Goal: Task Accomplishment & Management: Manage account settings

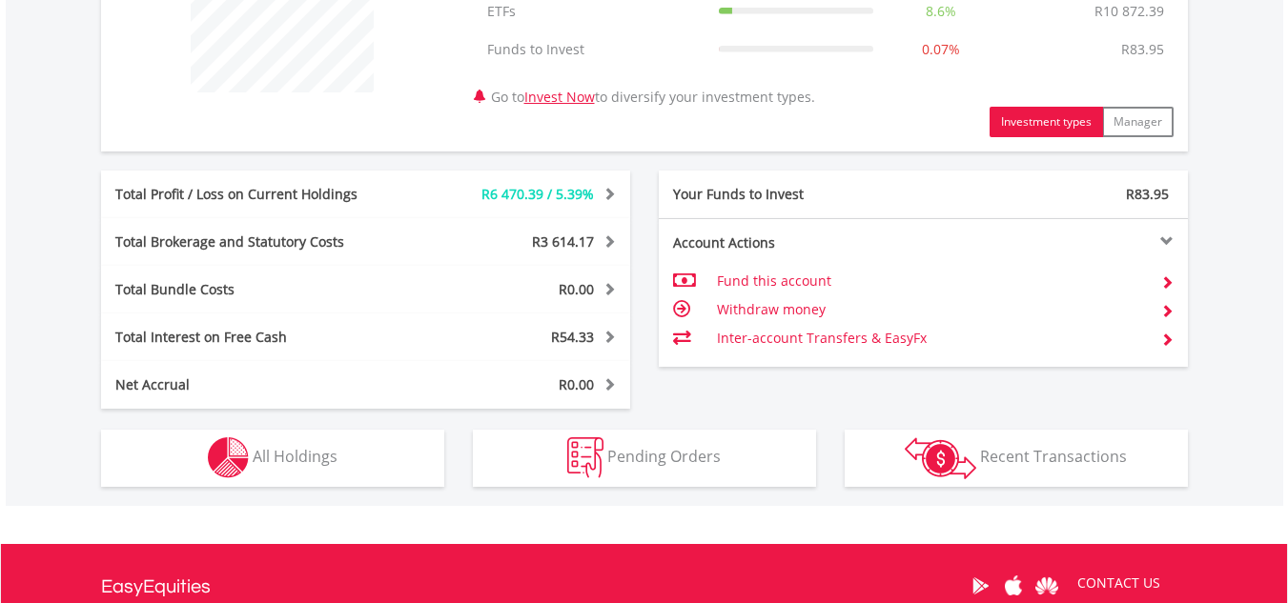
scroll to position [1030, 0]
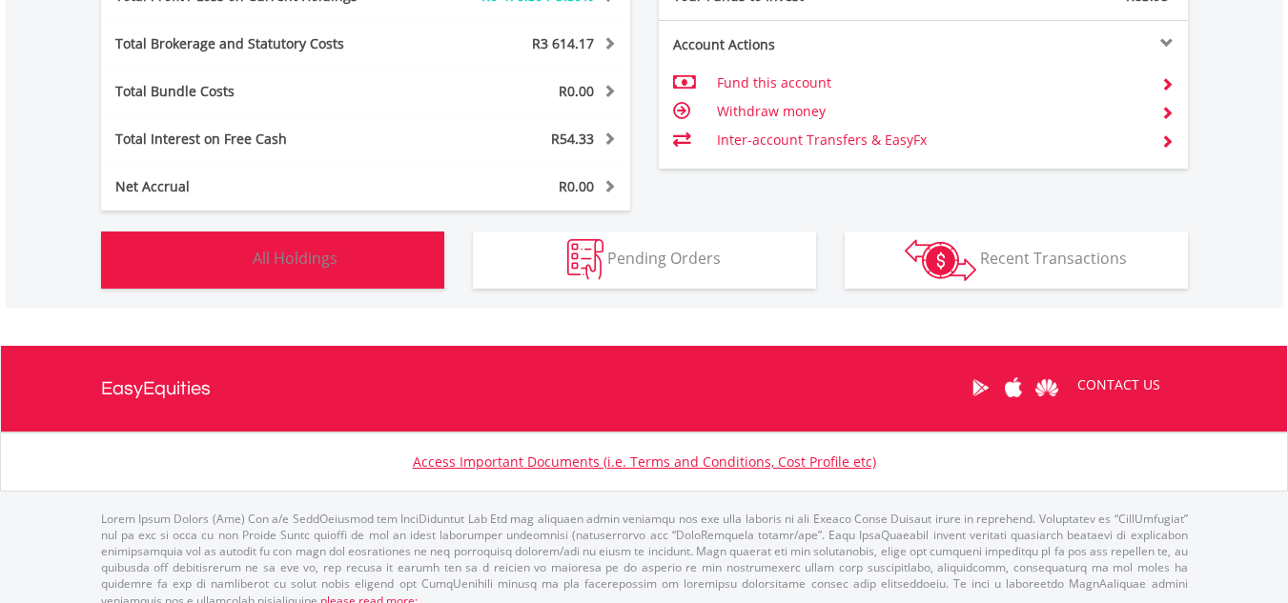
click at [315, 263] on span "All Holdings" at bounding box center [295, 258] width 85 height 21
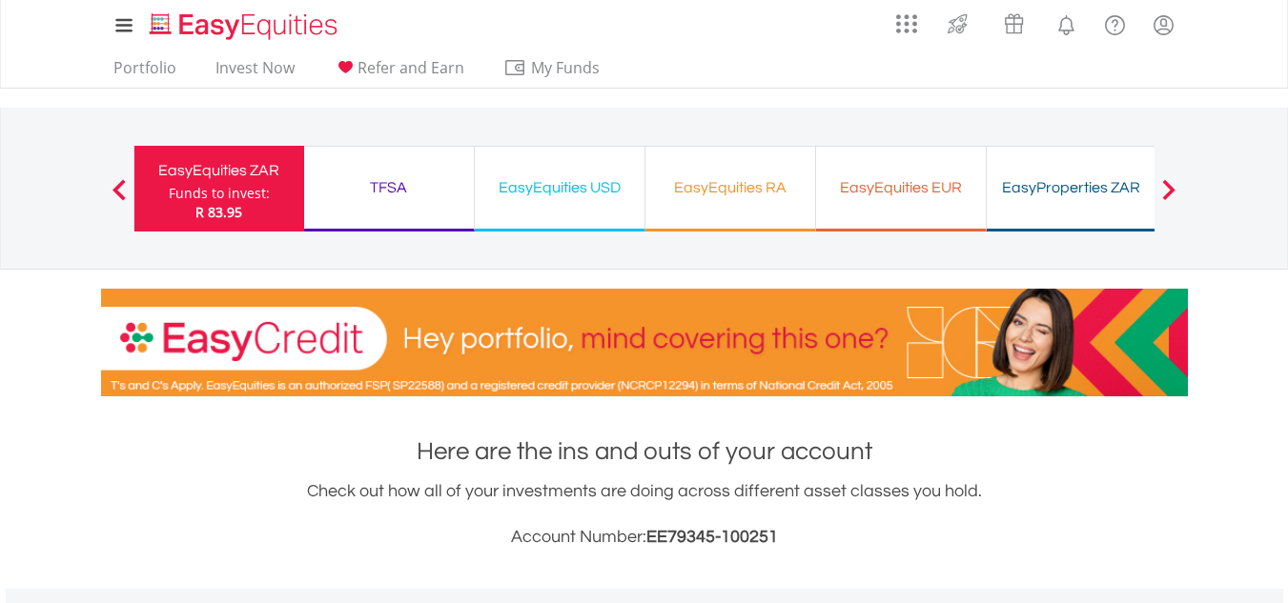
scroll to position [0, 0]
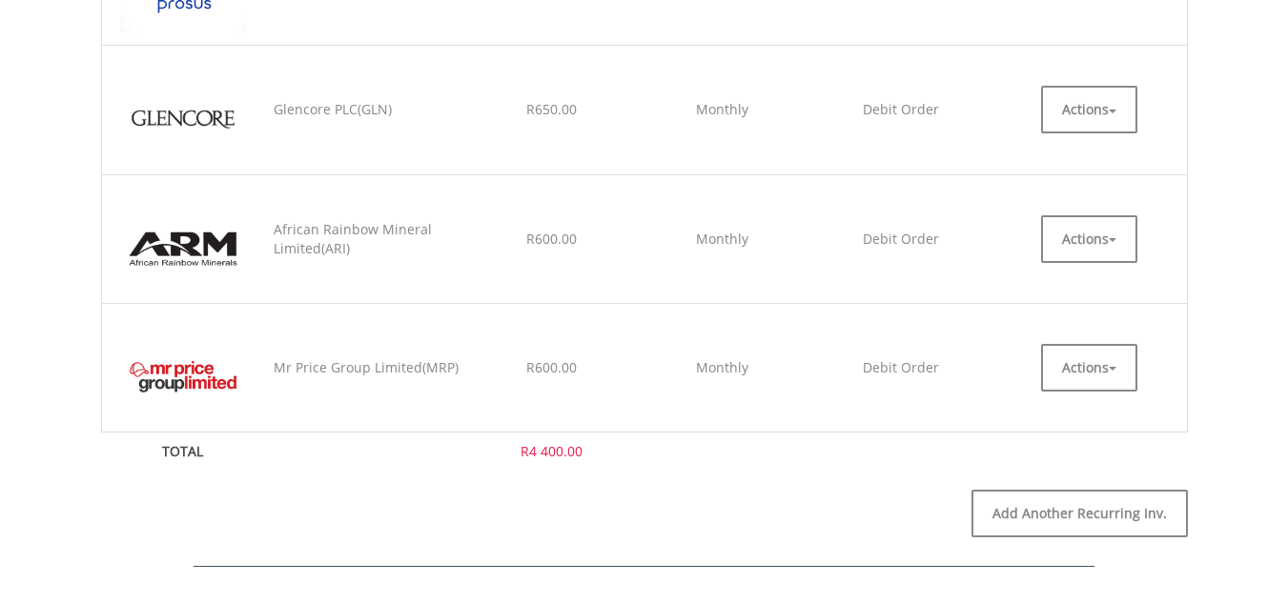
scroll to position [1106, 0]
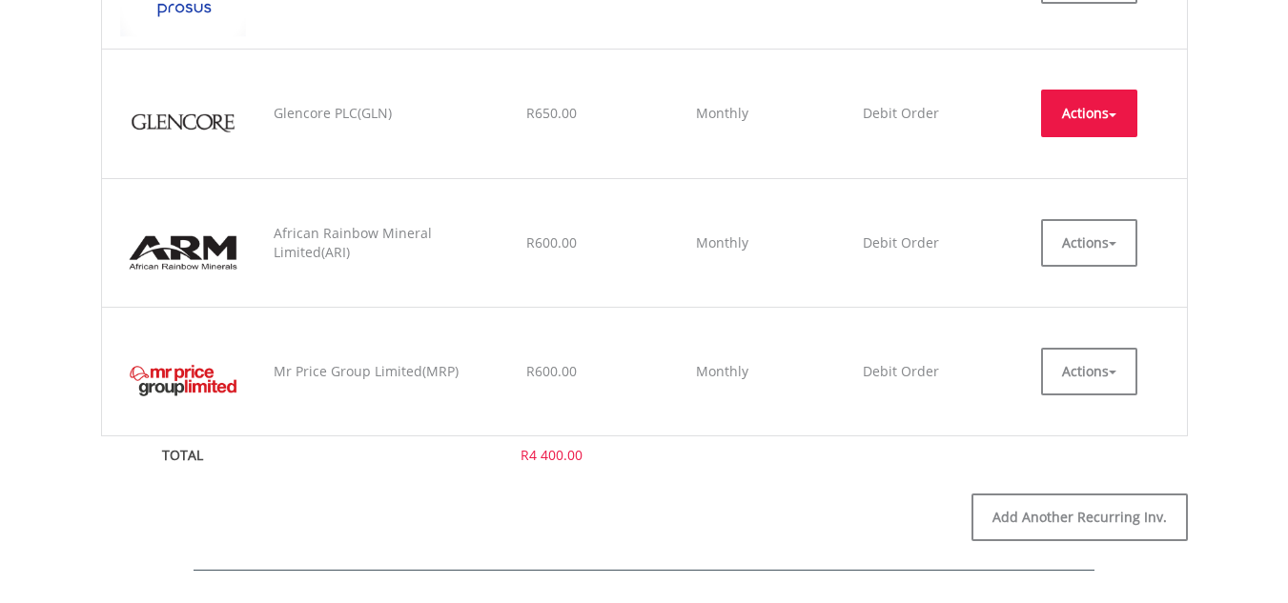
click at [1079, 114] on button "Actions" at bounding box center [1089, 114] width 96 height 48
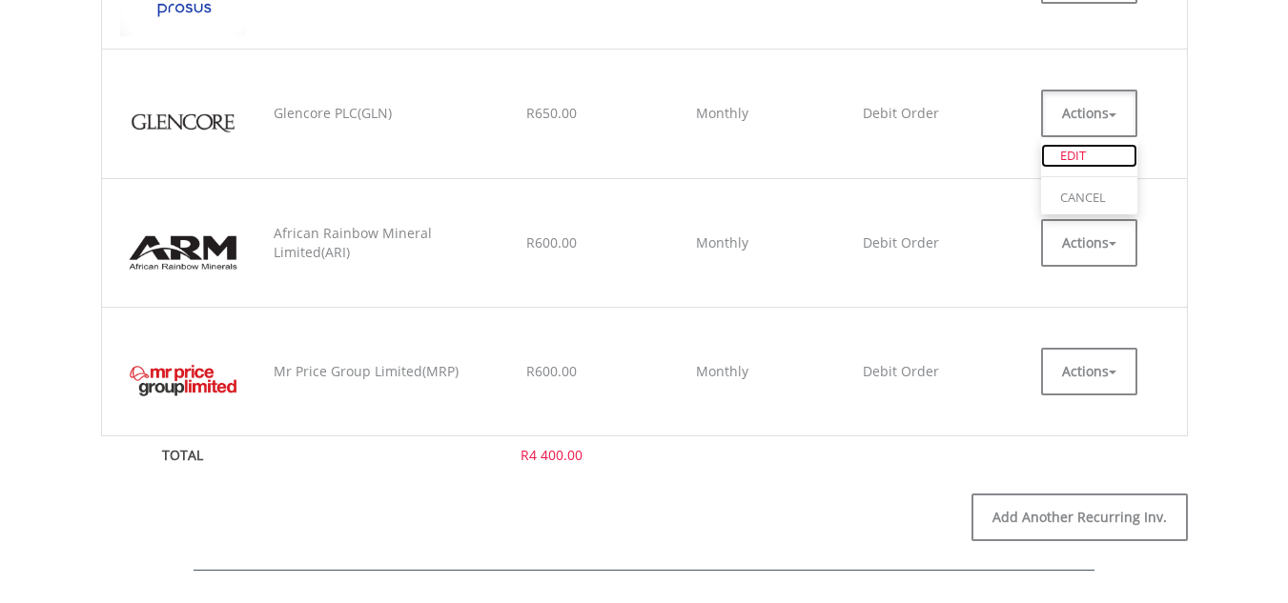
click at [1070, 154] on link "EDIT" at bounding box center [1089, 156] width 96 height 24
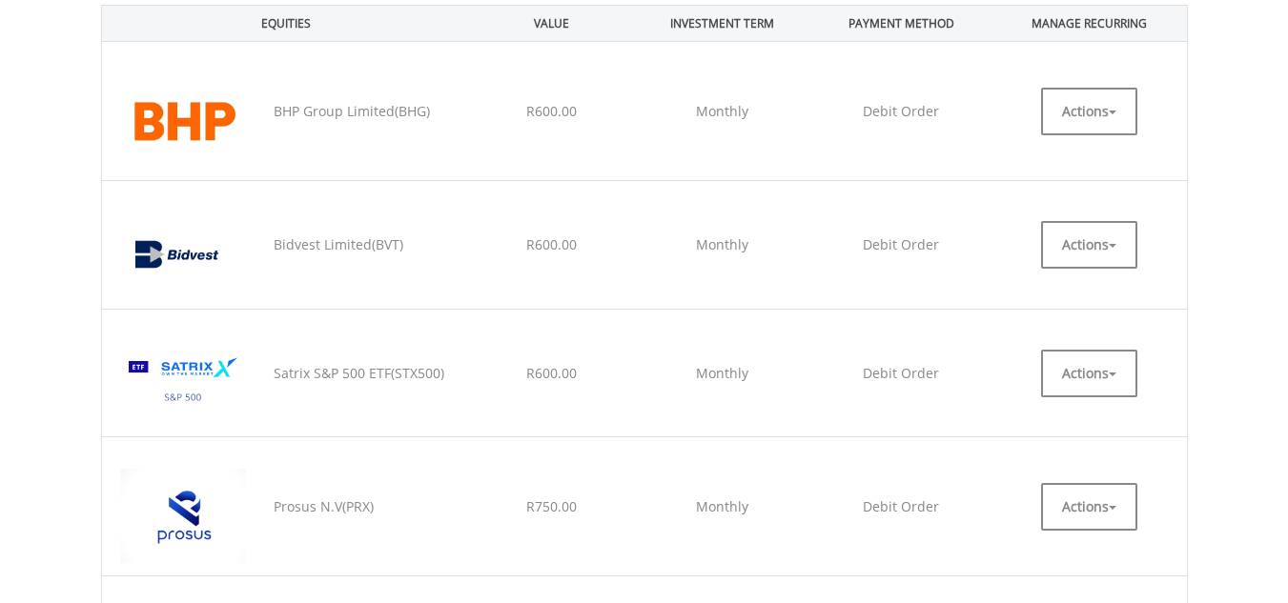
scroll to position [51, 0]
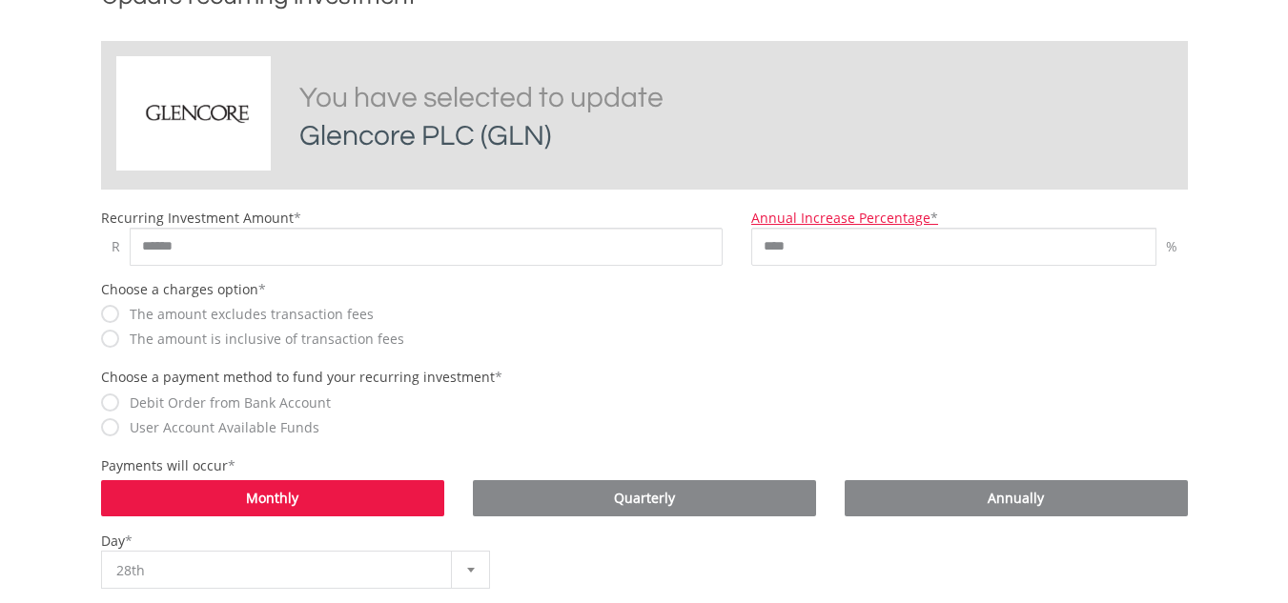
scroll to position [458, 0]
